Goal: Navigation & Orientation: Find specific page/section

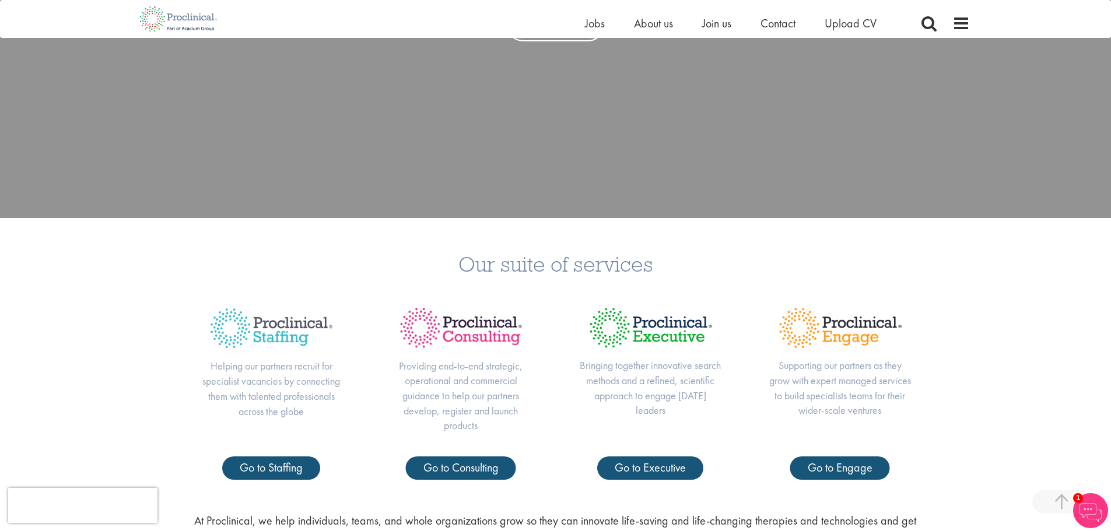
scroll to position [350, 0]
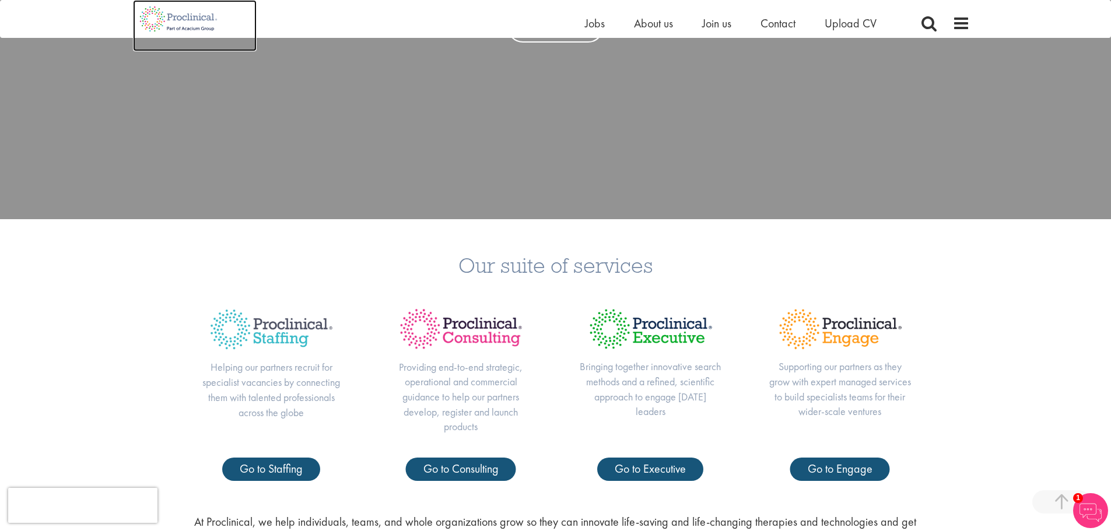
click at [168, 13] on img at bounding box center [179, 19] width 92 height 38
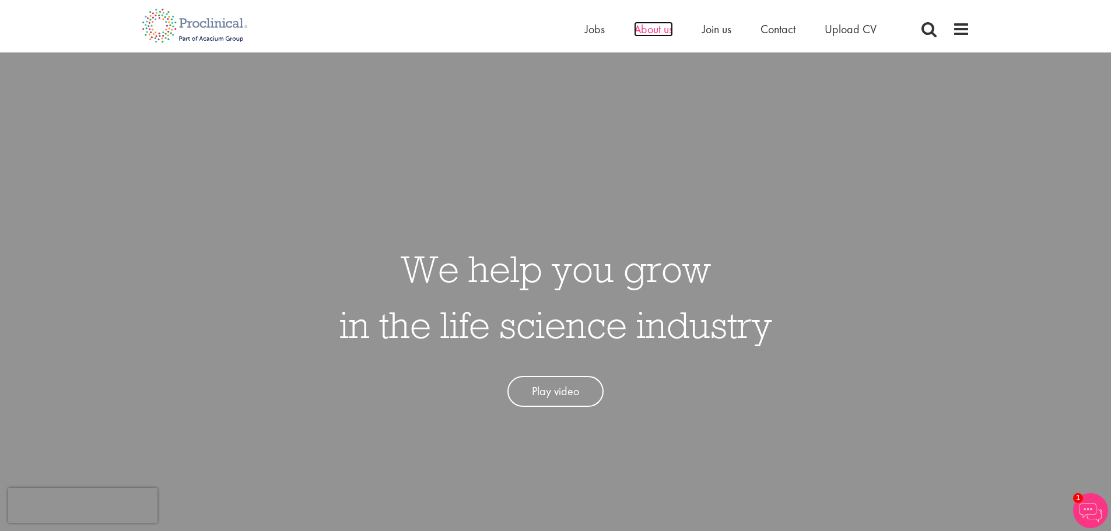
click at [639, 28] on span "About us" at bounding box center [653, 29] width 39 height 15
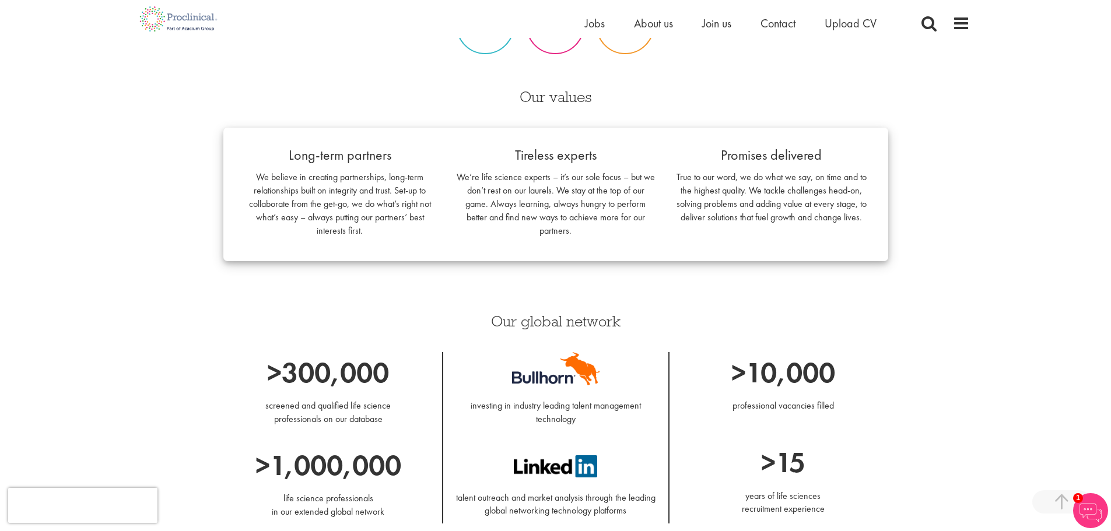
scroll to position [991, 0]
